Goal: Complete application form: Complete application form

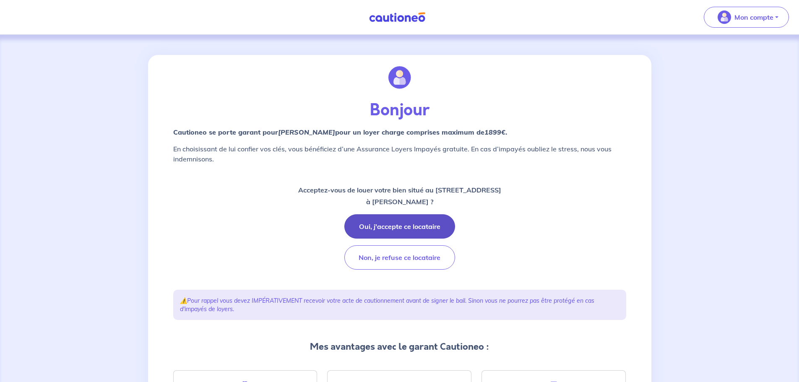
click at [416, 227] on button "Oui, j'accepte ce locataire" at bounding box center [399, 226] width 111 height 24
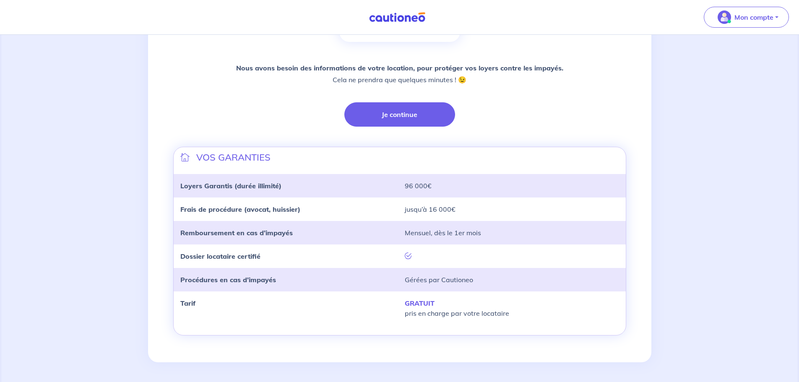
scroll to position [178, 0]
click at [390, 118] on button "Je continue" at bounding box center [399, 114] width 111 height 24
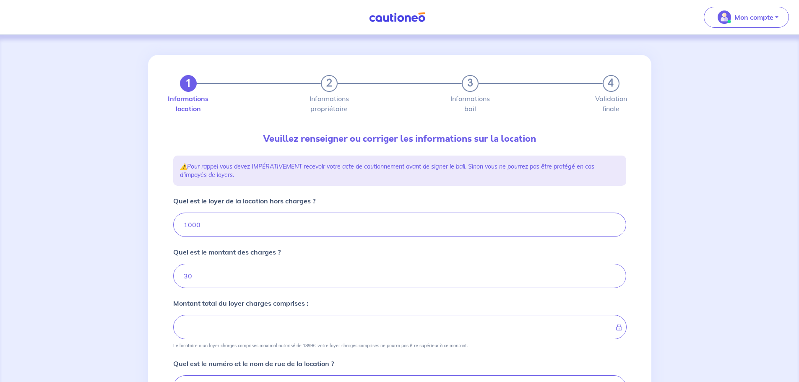
type input "1030"
click at [305, 217] on input "1000" at bounding box center [399, 225] width 453 height 24
type input "96"
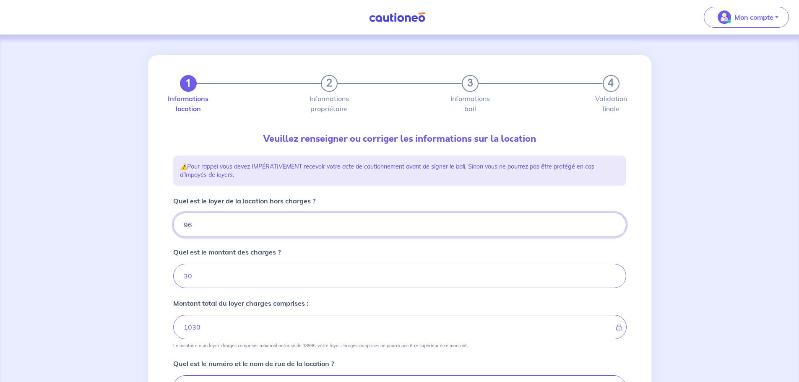
type input "39"
type input "968"
type input "998"
type input "96841"
type input "96871"
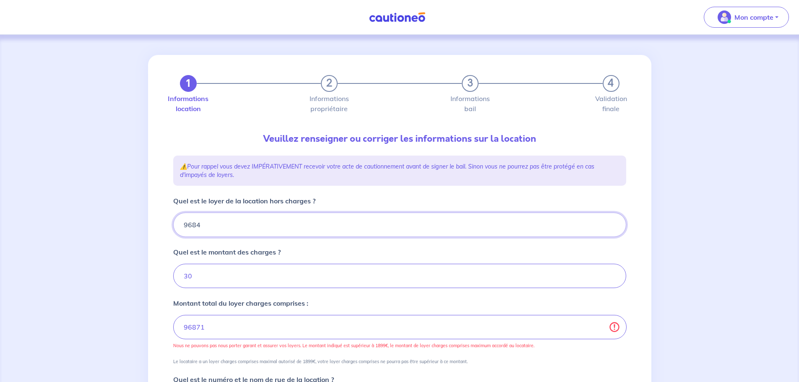
type input "968"
type input "998"
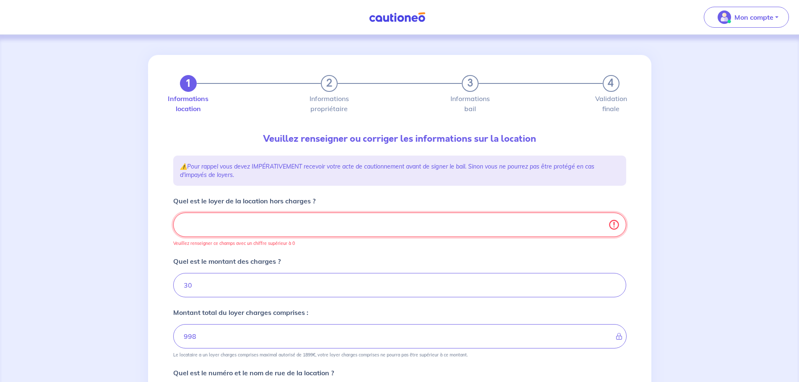
type input "30"
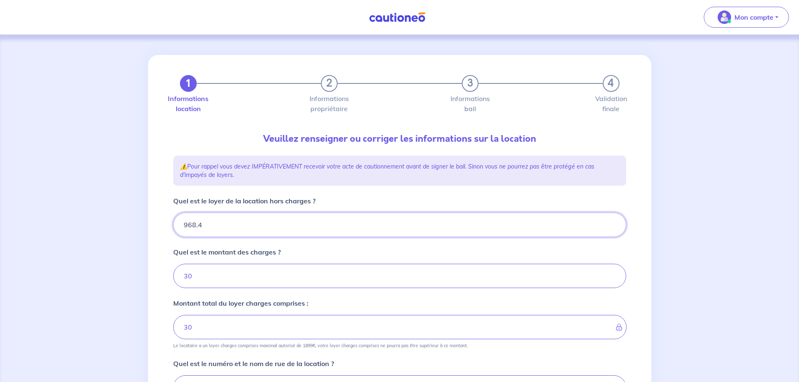
type input "968.41"
type input "998.41"
type input "968.41"
click at [252, 269] on input "30" at bounding box center [399, 276] width 453 height 24
click at [251, 269] on input "30" at bounding box center [399, 276] width 453 height 24
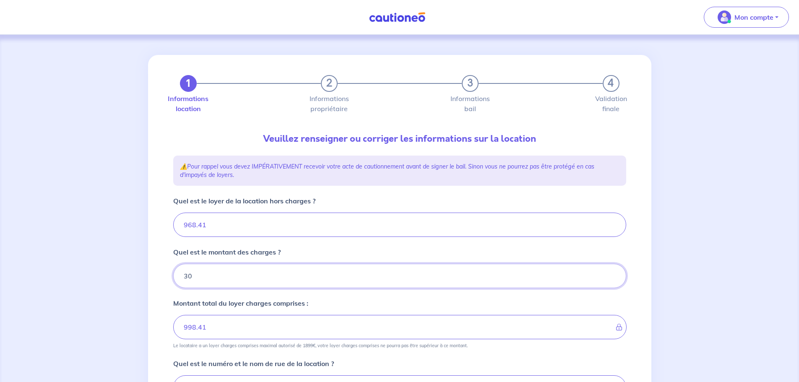
type input "3"
type input "968.41"
type input "113"
type input "979.41"
type input "1081.4"
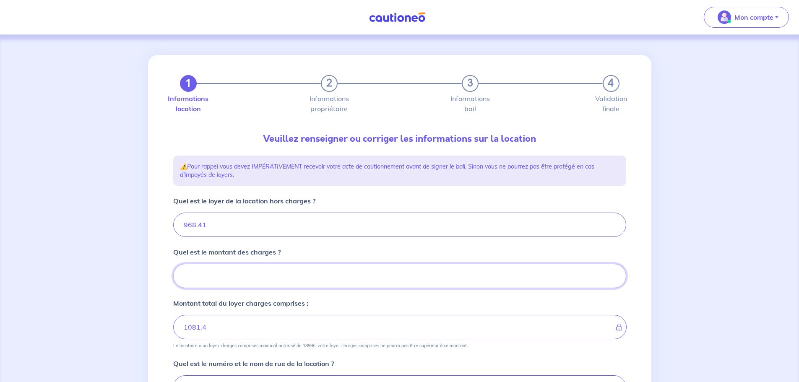
type input "113.6"
type input "968.41"
type input "113.67"
type input "1082.08"
type input "113.67"
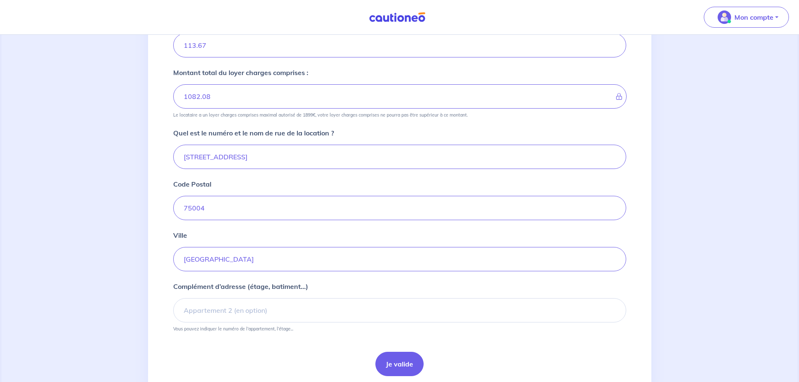
scroll to position [252, 0]
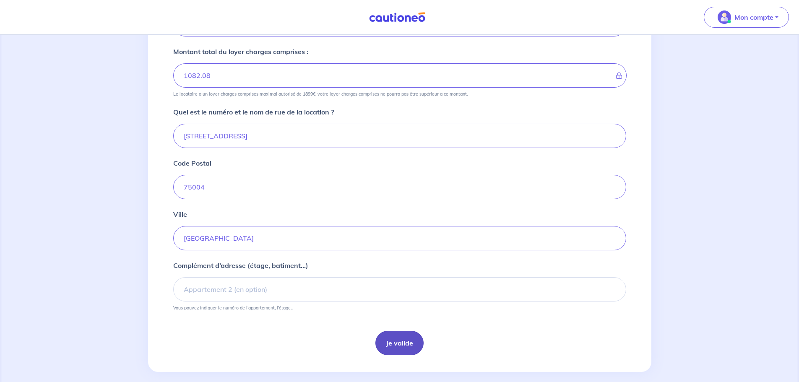
click at [405, 344] on button "Je valide" at bounding box center [400, 343] width 48 height 24
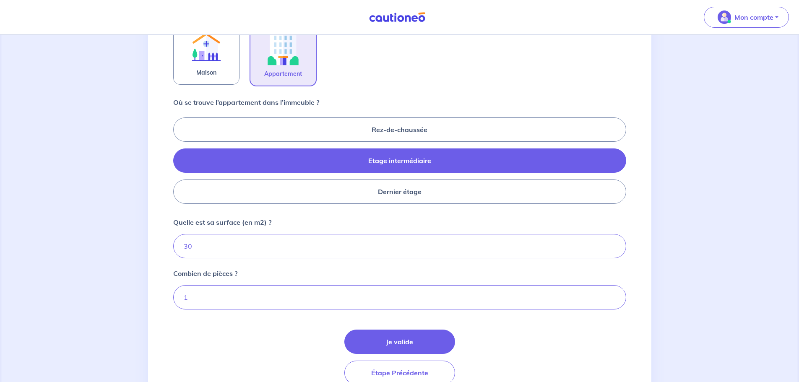
scroll to position [336, 0]
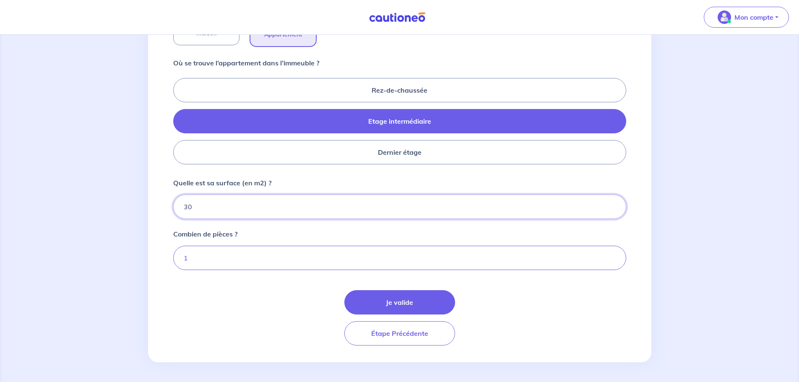
click at [239, 207] on input "30" at bounding box center [399, 207] width 453 height 24
type input "3"
type input "26"
click at [414, 302] on button "Je valide" at bounding box center [399, 302] width 111 height 24
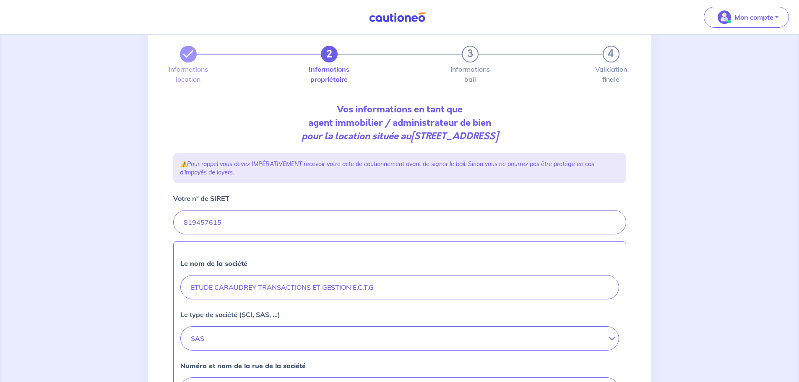
scroll to position [42, 0]
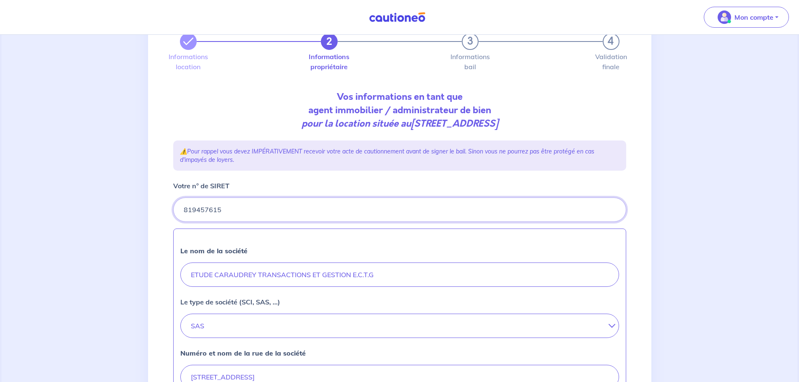
click at [222, 208] on input "Votre n° de SIRET" at bounding box center [399, 210] width 453 height 24
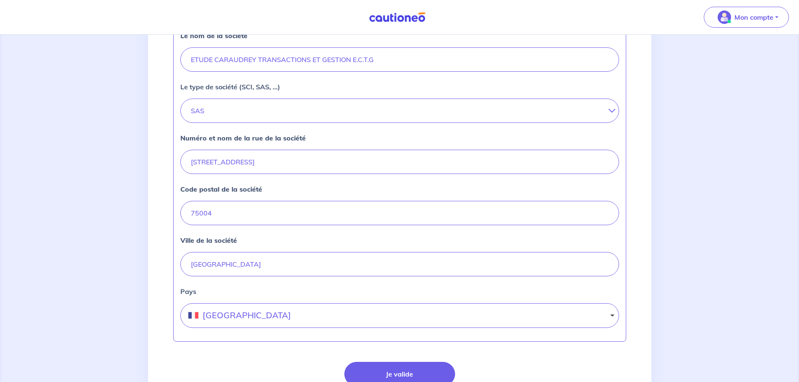
scroll to position [329, 0]
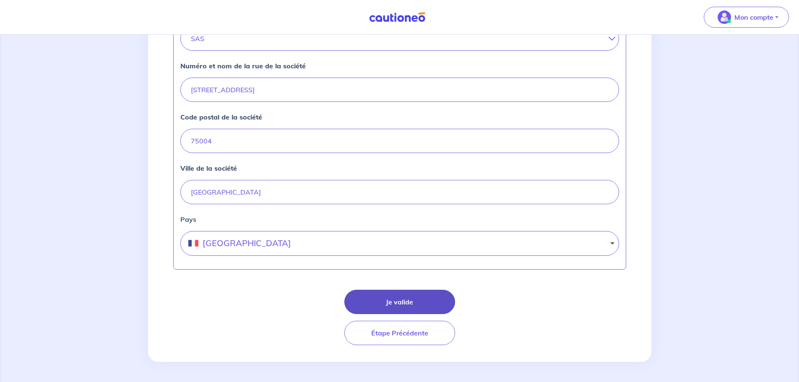
click at [397, 299] on button "Je valide" at bounding box center [399, 302] width 111 height 24
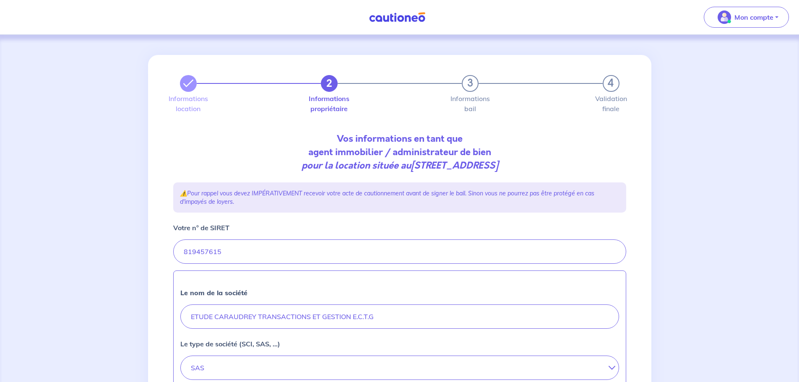
select select "FR"
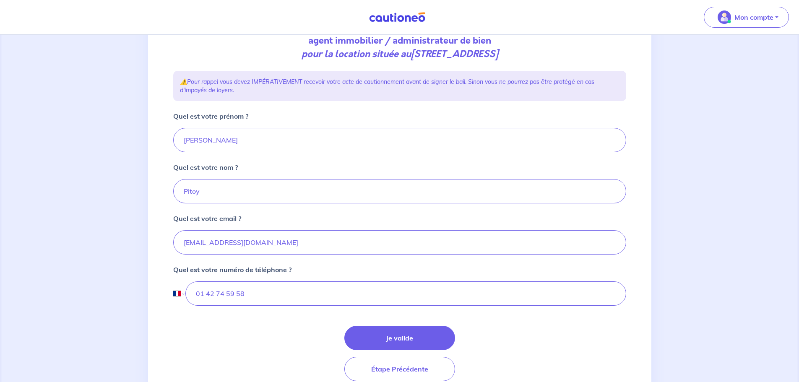
scroll to position [126, 0]
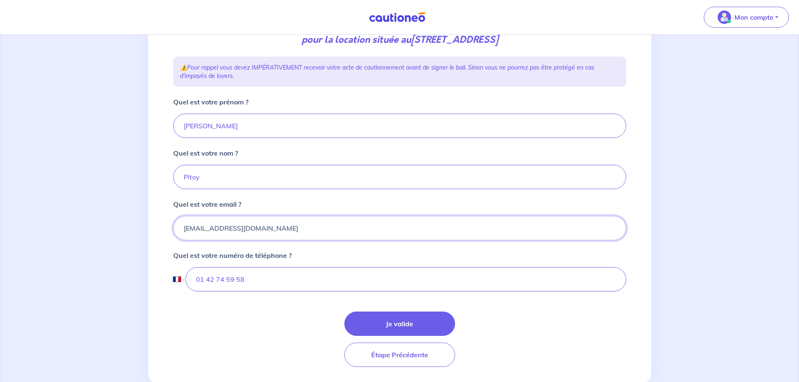
drag, startPoint x: 261, startPoint y: 227, endPoint x: 253, endPoint y: 228, distance: 8.1
click at [253, 228] on input "[EMAIL_ADDRESS][DOMAIN_NAME]" at bounding box center [399, 228] width 453 height 24
click at [236, 234] on input "[EMAIL_ADDRESS][DOMAIN_NAME]" at bounding box center [399, 228] width 453 height 24
click at [386, 324] on button "Je valide" at bounding box center [399, 324] width 111 height 24
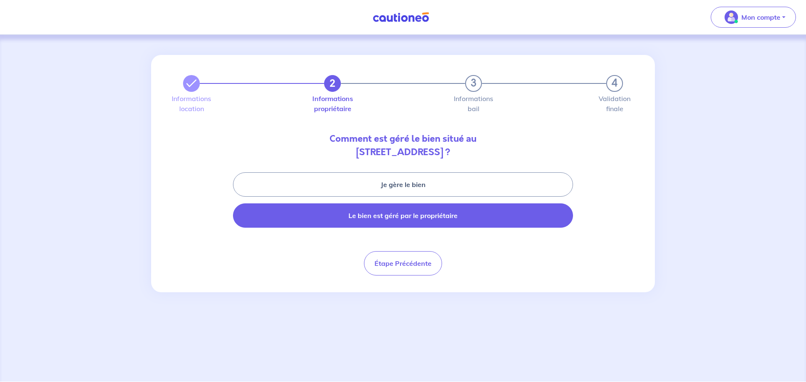
click at [431, 214] on button "Le bien est géré par le propriétaire" at bounding box center [403, 216] width 340 height 24
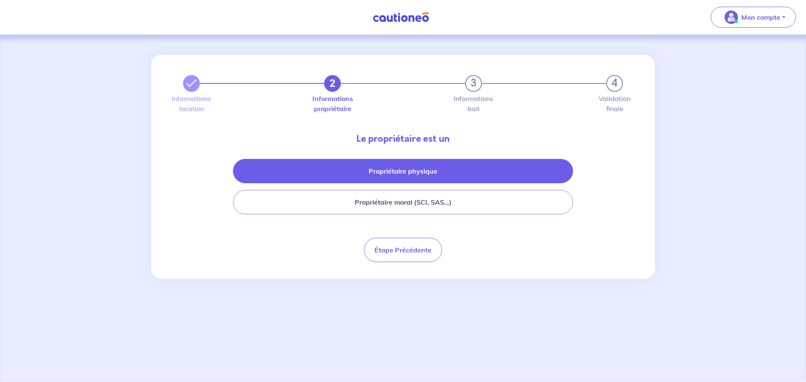
click at [412, 170] on button "Propriétaire physique" at bounding box center [403, 171] width 340 height 24
select select "FR"
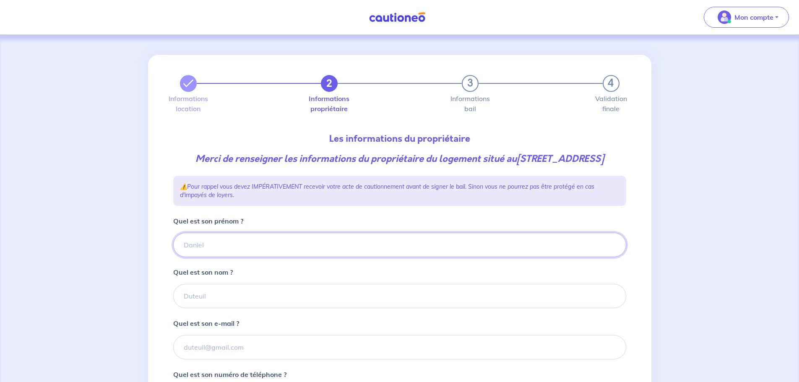
click at [218, 255] on input "Quel est son prénom ?" at bounding box center [399, 245] width 453 height 24
type input "p"
type input "[PERSON_NAME]"
type input "DEJEAN"
click at [274, 360] on input "Quel est son e-mail ?" at bounding box center [399, 347] width 453 height 24
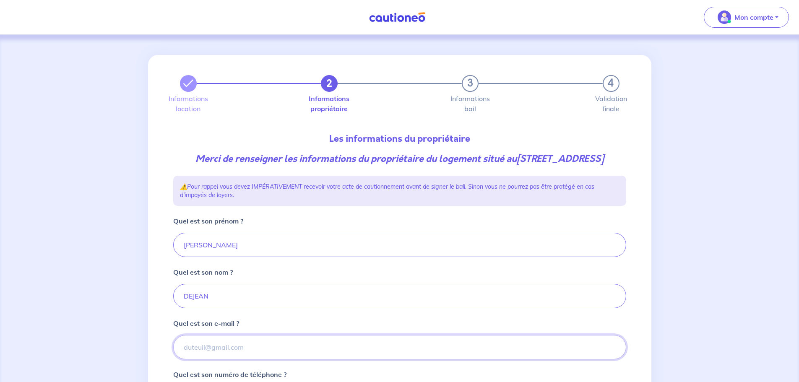
paste input ": [EMAIL_ADDRESS][DOMAIN_NAME]"
click at [188, 360] on input ": [EMAIL_ADDRESS][DOMAIN_NAME]" at bounding box center [399, 347] width 453 height 24
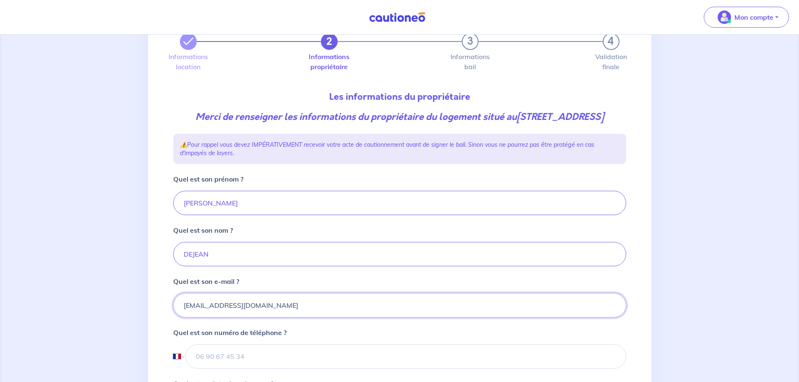
scroll to position [126, 0]
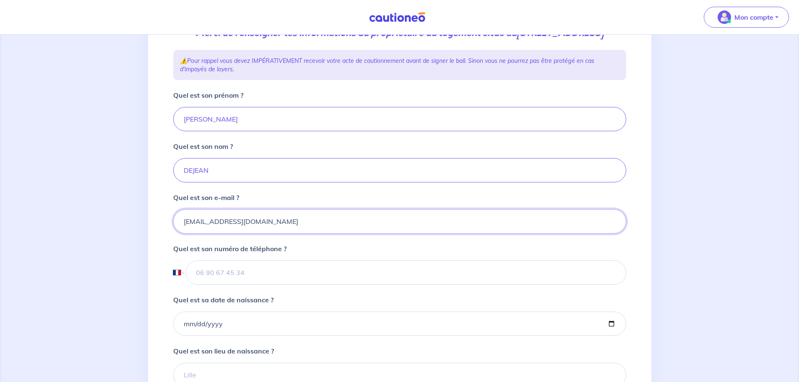
type input "[EMAIL_ADDRESS][DOMAIN_NAME]"
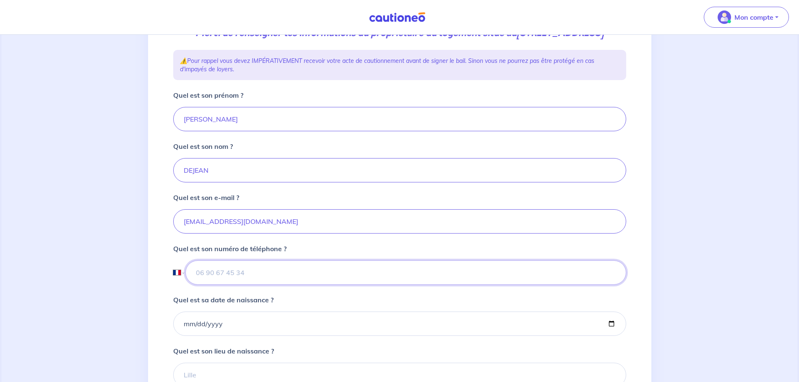
click at [217, 285] on input "tel" at bounding box center [405, 273] width 441 height 24
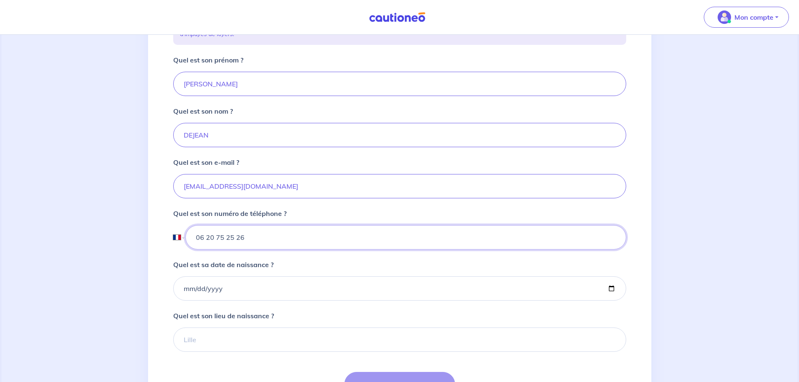
scroll to position [210, 0]
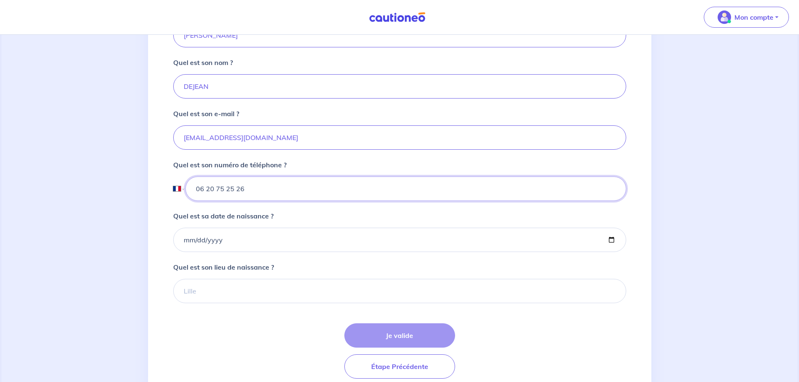
type input "06 20 75 25 26"
click at [190, 252] on input "Quel est sa date de naissance ?" at bounding box center [399, 240] width 453 height 24
click at [185, 252] on input "Quel est sa date de naissance ?" at bounding box center [399, 240] width 453 height 24
type input "[DATE]"
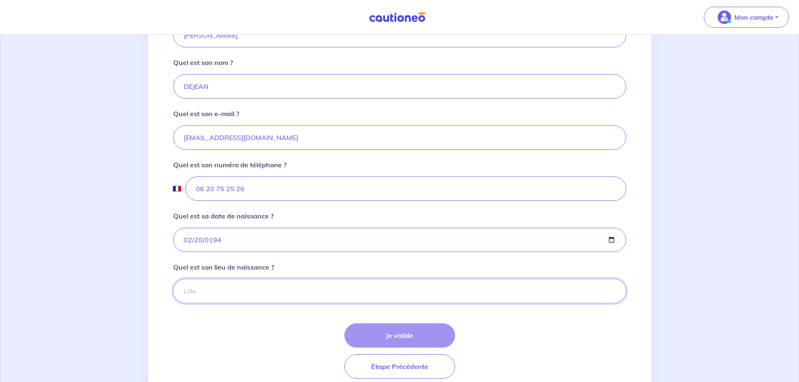
click at [217, 302] on input "Quel est son lieu de naissance ?" at bounding box center [399, 291] width 453 height 24
type input "t"
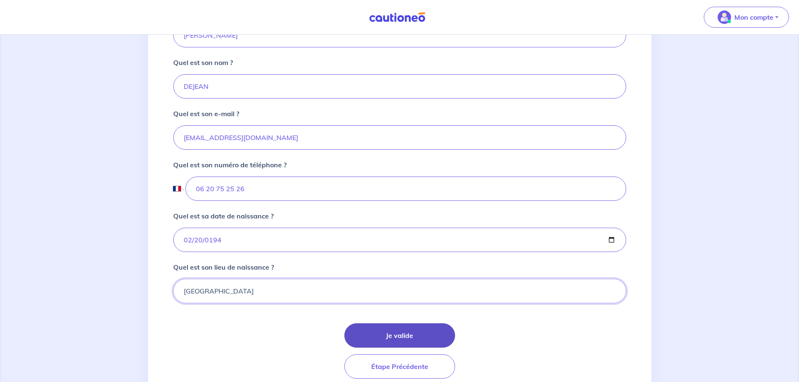
type input "[GEOGRAPHIC_DATA]"
click at [423, 348] on button "Je valide" at bounding box center [399, 336] width 111 height 24
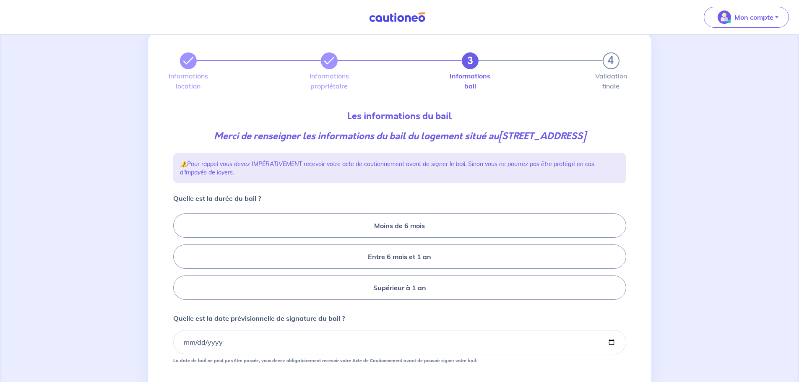
scroll to position [42, 0]
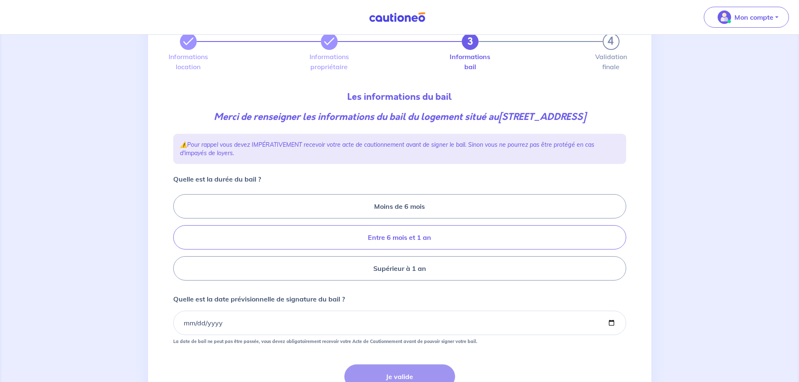
click at [413, 237] on label "Entre 6 mois et 1 an" at bounding box center [399, 237] width 453 height 24
click at [179, 237] on input "Entre 6 mois et 1 an" at bounding box center [175, 237] width 5 height 5
radio input "true"
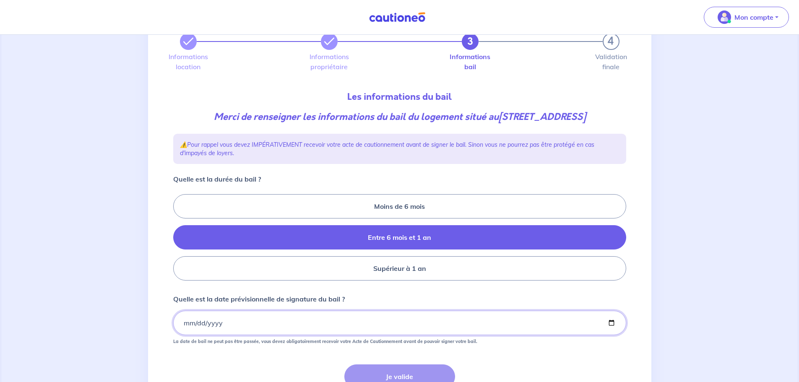
click at [219, 324] on input "Quelle est la date prévisionnelle de signature du bail ?" at bounding box center [399, 323] width 453 height 24
